Goal: Task Accomplishment & Management: Complete application form

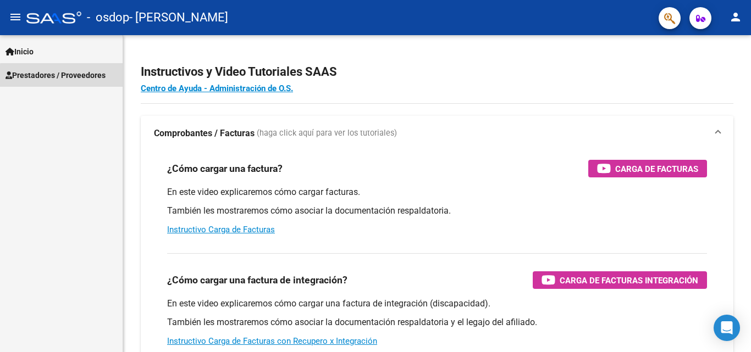
click at [68, 79] on span "Prestadores / Proveedores" at bounding box center [55, 75] width 100 height 12
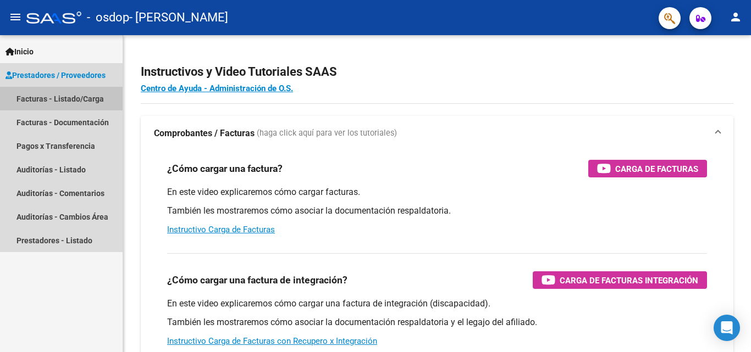
click at [66, 96] on link "Facturas - Listado/Carga" at bounding box center [61, 99] width 123 height 24
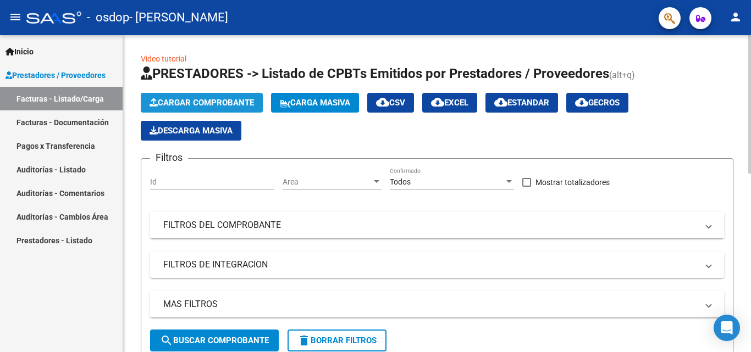
click at [201, 107] on span "Cargar Comprobante" at bounding box center [201, 103] width 104 height 10
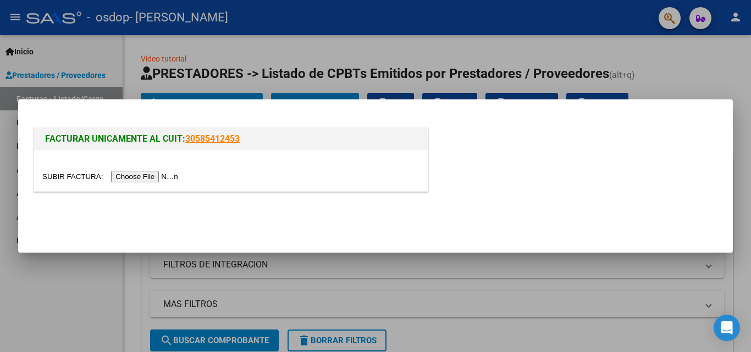
click at [166, 178] on input "file" at bounding box center [111, 177] width 139 height 12
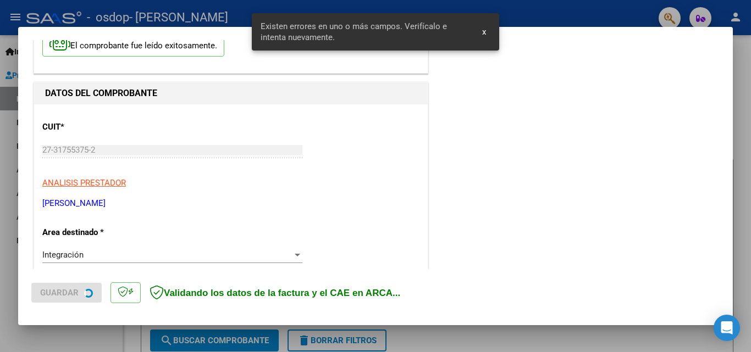
scroll to position [248, 0]
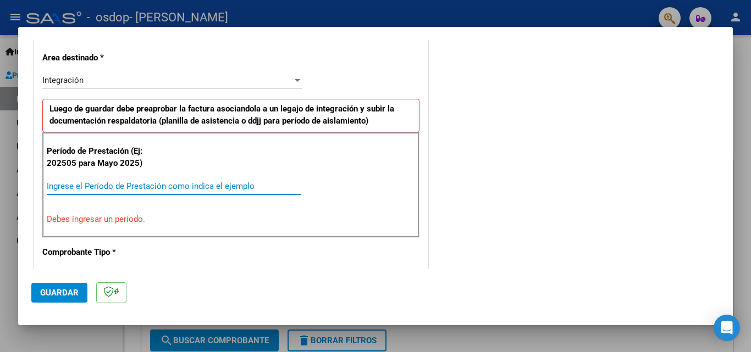
click at [90, 185] on input "Ingrese el Período de Prestación como indica el ejemplo" at bounding box center [174, 186] width 254 height 10
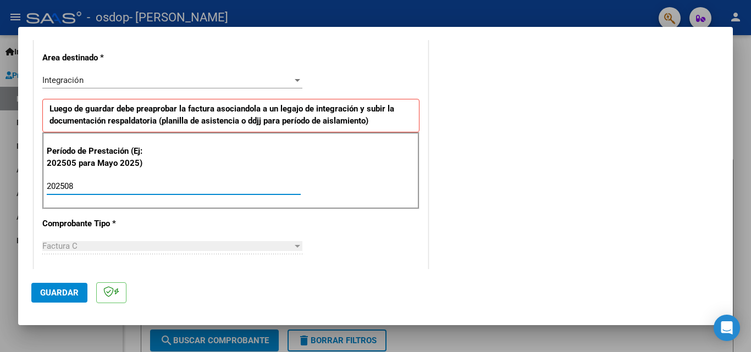
type input "202508"
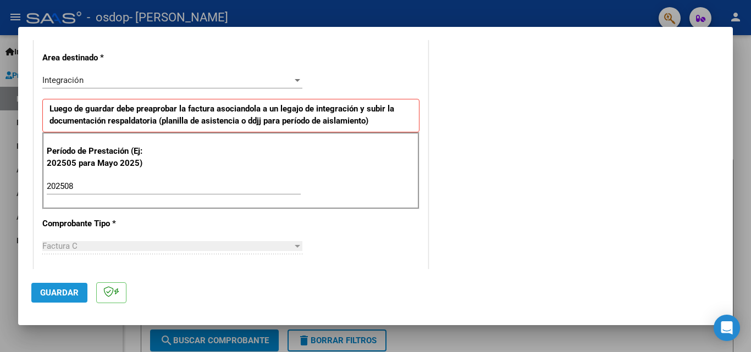
click at [70, 291] on span "Guardar" at bounding box center [59, 293] width 38 height 10
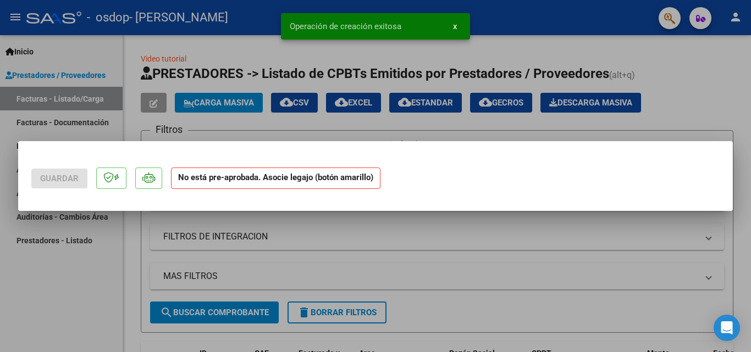
scroll to position [0, 0]
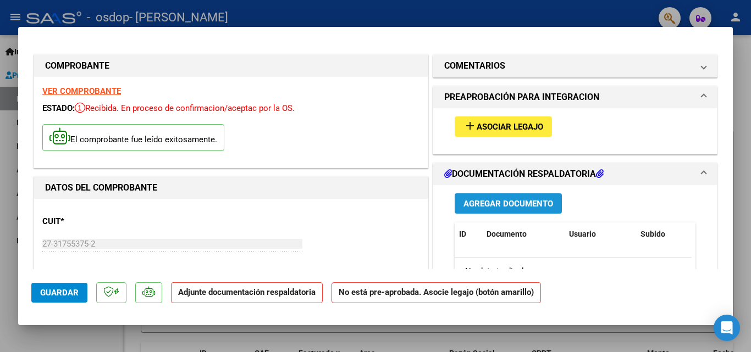
click at [521, 204] on span "Agregar Documento" at bounding box center [508, 204] width 90 height 10
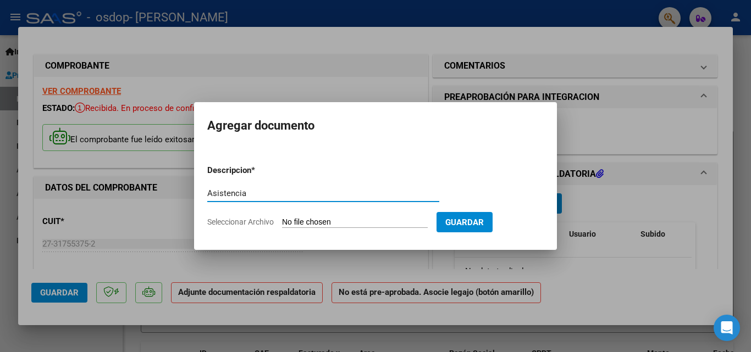
type input "Asistencia"
click at [307, 221] on input "Seleccionar Archivo" at bounding box center [355, 223] width 146 height 10
click at [320, 221] on input "Seleccionar Archivo" at bounding box center [355, 223] width 146 height 10
type input "C:\fakepath\Agosto Nacho.jpeg"
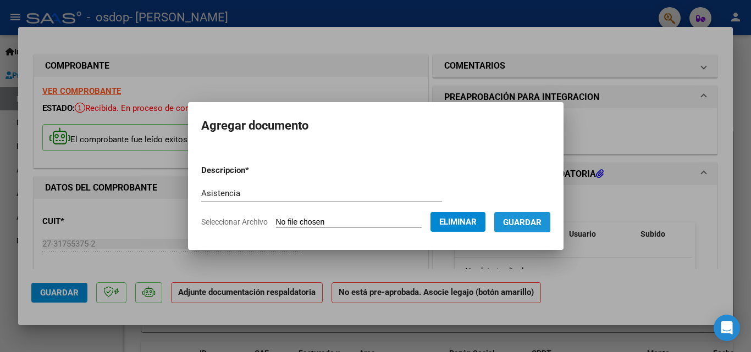
click at [534, 227] on span "Guardar" at bounding box center [522, 223] width 38 height 10
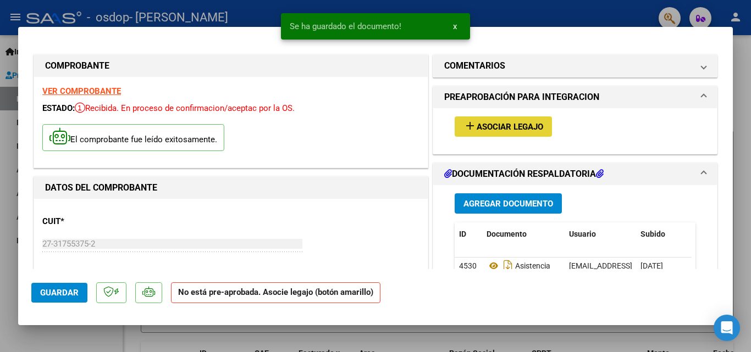
click at [490, 127] on span "Asociar Legajo" at bounding box center [509, 127] width 66 height 10
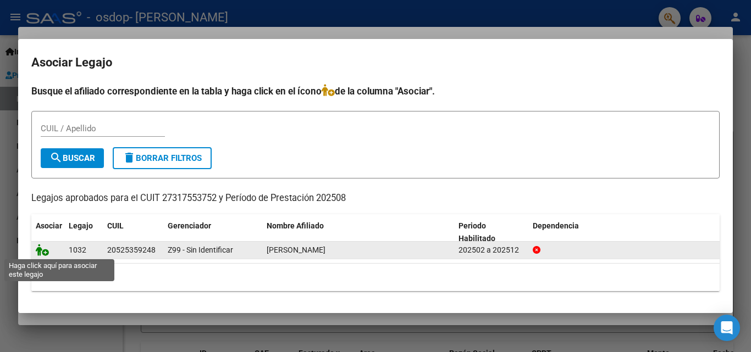
click at [40, 252] on icon at bounding box center [42, 250] width 13 height 12
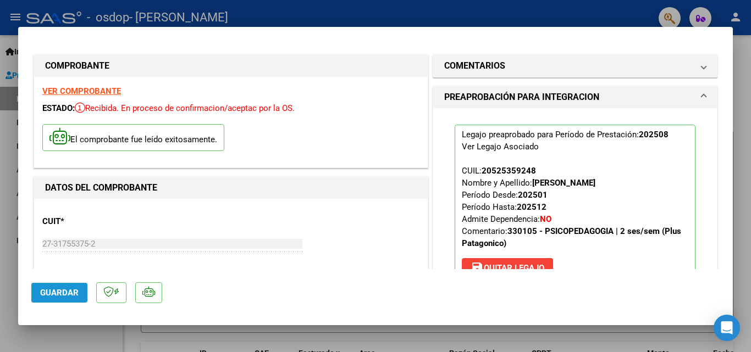
click at [62, 292] on span "Guardar" at bounding box center [59, 293] width 38 height 10
click at [54, 294] on span "Guardar" at bounding box center [59, 293] width 38 height 10
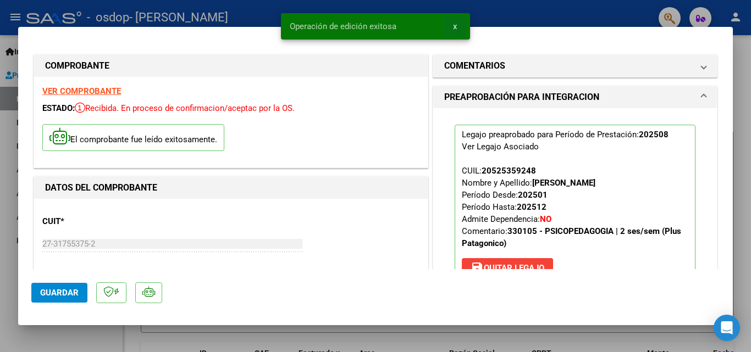
click at [454, 28] on span "x" at bounding box center [455, 26] width 4 height 10
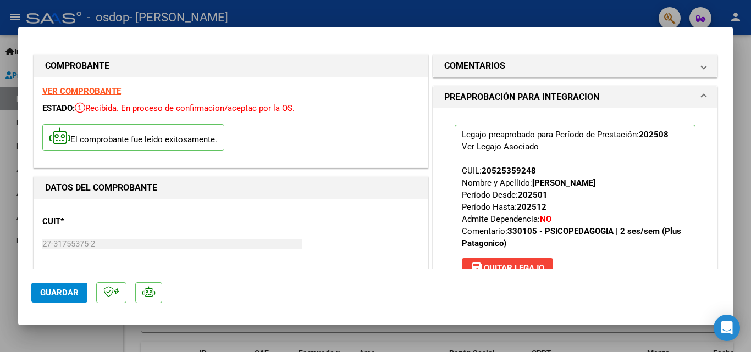
click at [365, 185] on h1 "DATOS DEL COMPROBANTE" at bounding box center [231, 187] width 372 height 13
click at [744, 75] on div at bounding box center [375, 176] width 751 height 352
type input "$ 0,00"
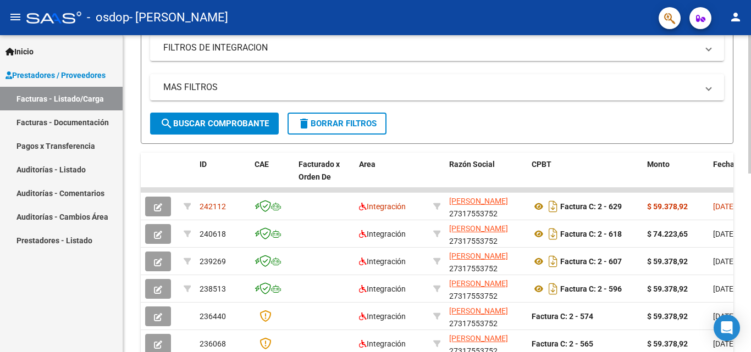
scroll to position [235, 0]
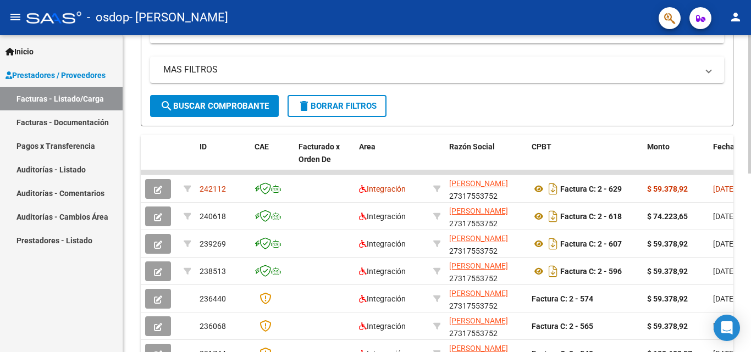
click at [747, 187] on div "Video tutorial PRESTADORES -> Listado de CPBTs Emitidos por Prestadores / Prove…" at bounding box center [438, 159] width 630 height 716
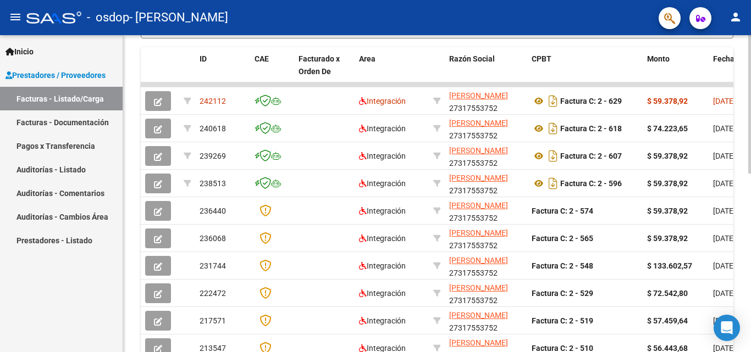
scroll to position [320, 0]
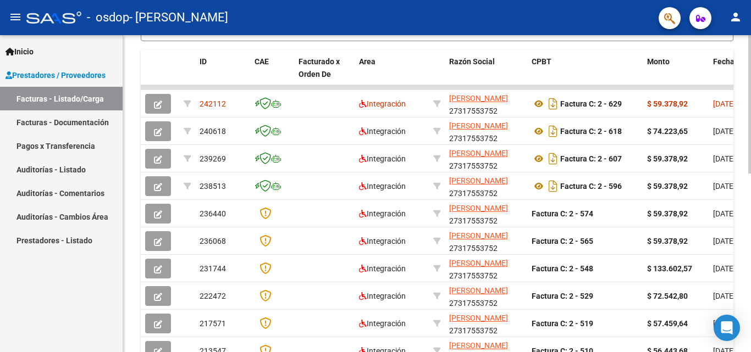
click at [750, 279] on div at bounding box center [749, 247] width 3 height 138
